Goal: Browse casually

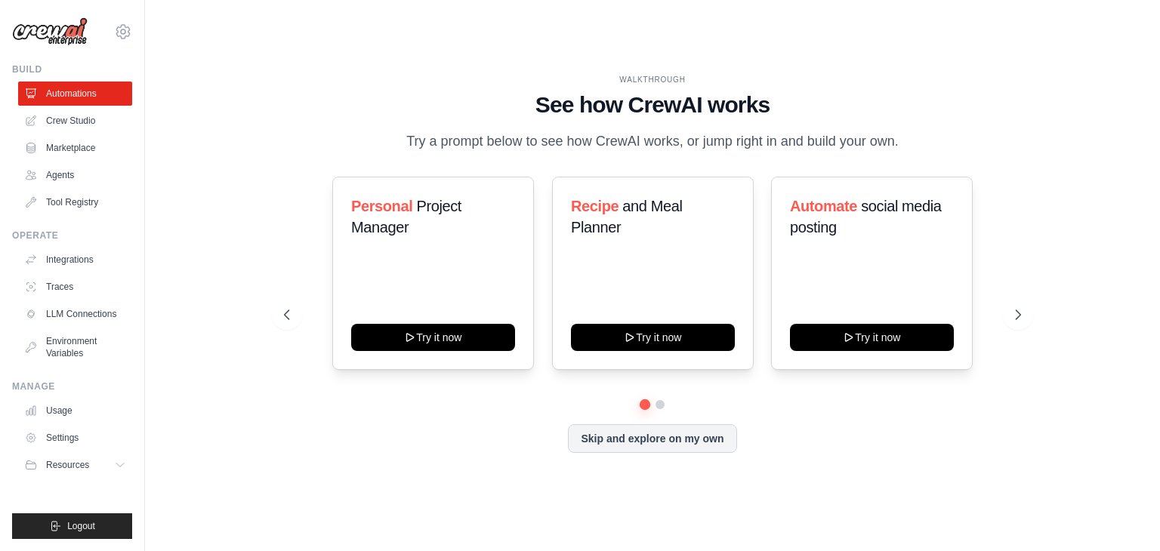
click at [616, 0] on main "WALKTHROUGH See how CrewAI works Try a prompt below to see how CrewAI works, or…" at bounding box center [652, 275] width 1015 height 551
drag, startPoint x: 616, startPoint y: 0, endPoint x: 622, endPoint y: -7, distance: 9.1
click at [622, 0] on html "abhishekgambhire10@gmail.com Settings Build Automations Crew Studio Resources" at bounding box center [580, 275] width 1160 height 551
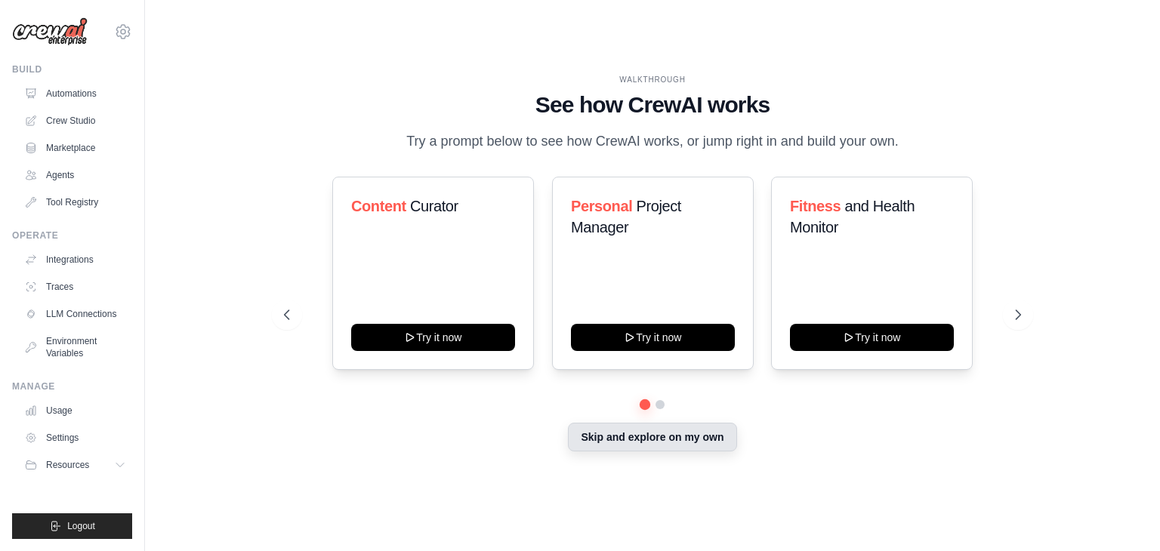
click at [633, 433] on button "Skip and explore on my own" at bounding box center [652, 437] width 168 height 29
